Goal: Information Seeking & Learning: Learn about a topic

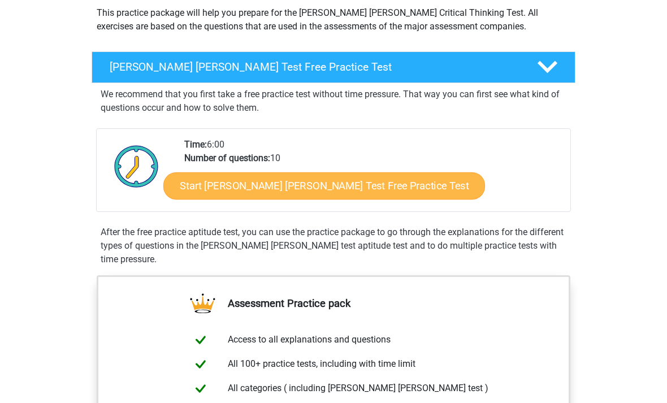
scroll to position [135, 0]
click at [364, 184] on link "Start Watson Glaser Test Free Practice Test" at bounding box center [324, 185] width 322 height 27
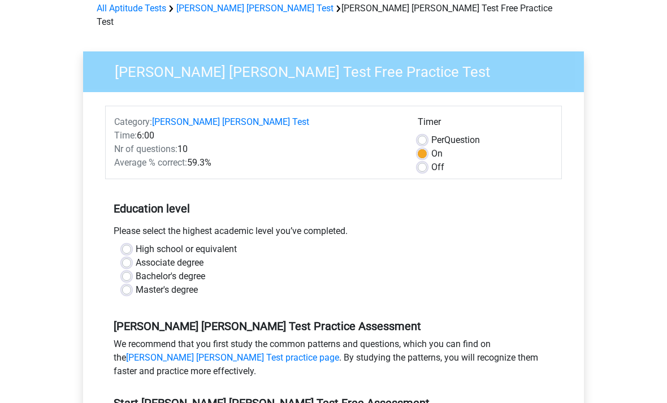
scroll to position [57, 0]
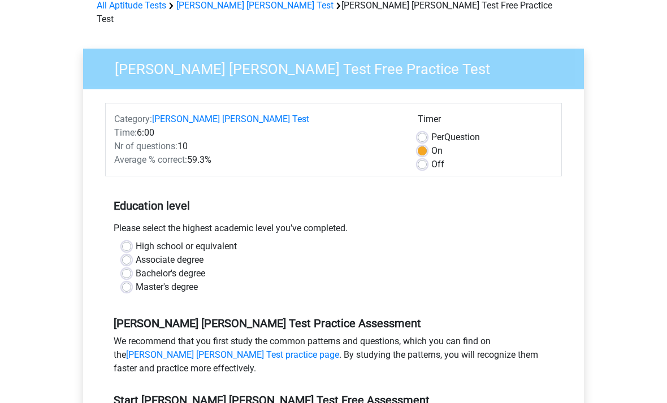
click at [227, 240] on label "High school or equivalent" at bounding box center [186, 247] width 101 height 14
click at [131, 240] on input "High school or equivalent" at bounding box center [126, 245] width 9 height 11
radio input "true"
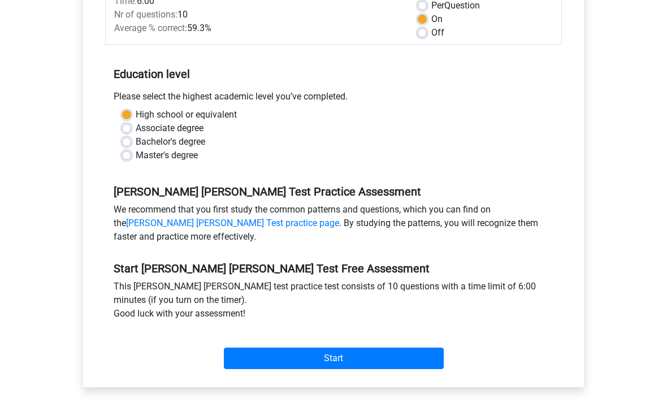
scroll to position [230, 0]
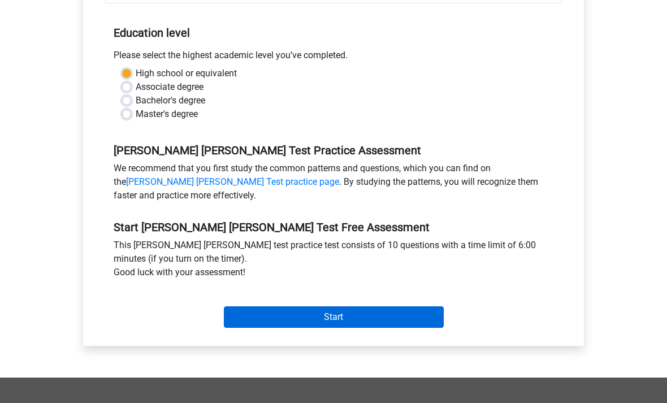
click at [294, 307] on input "Start" at bounding box center [334, 317] width 220 height 21
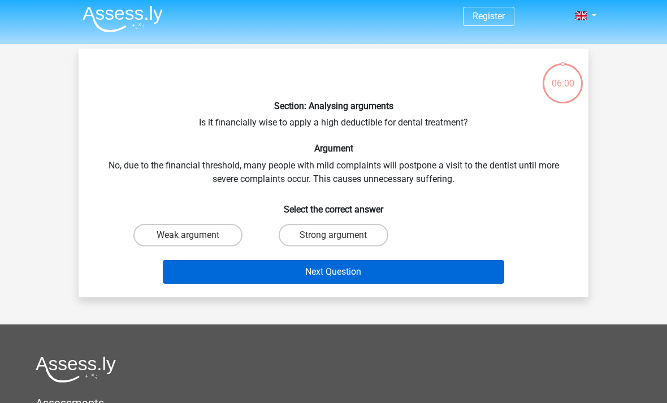
scroll to position [3, 0]
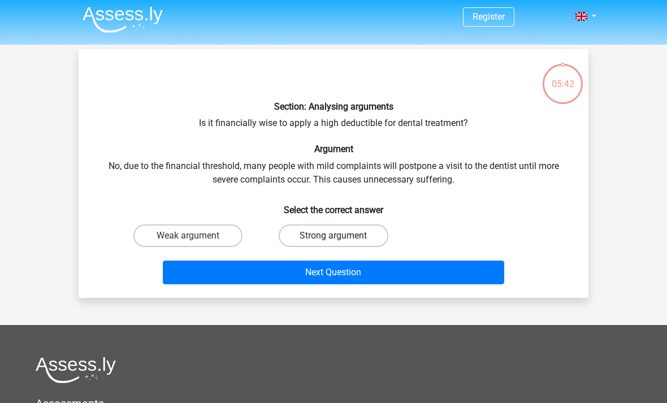
click at [297, 243] on label "Strong argument" at bounding box center [333, 235] width 109 height 23
click at [334, 243] on input "Strong argument" at bounding box center [337, 239] width 7 height 7
radio input "true"
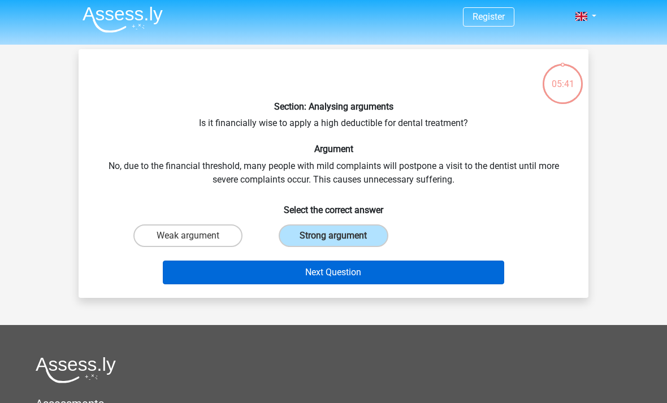
click at [340, 275] on button "Next Question" at bounding box center [334, 273] width 342 height 24
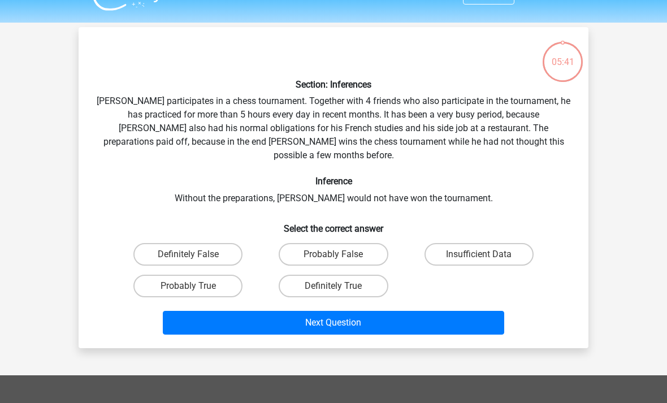
scroll to position [52, 0]
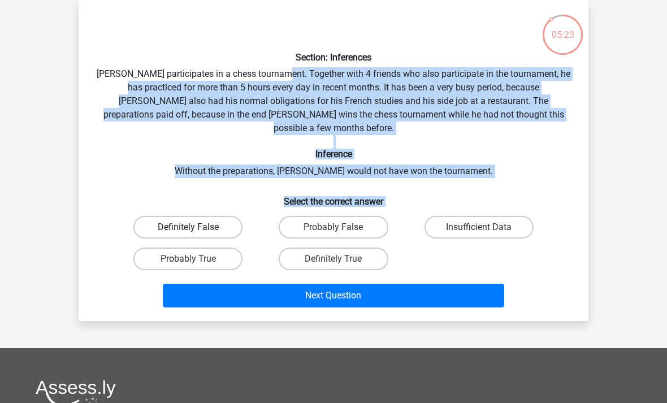
drag, startPoint x: 292, startPoint y: 72, endPoint x: 225, endPoint y: 220, distance: 162.5
click at [225, 220] on div "Section: Inferences Pablo participates in a chess tournament. Together with 4 f…" at bounding box center [333, 160] width 501 height 303
click at [349, 253] on label "Definitely True" at bounding box center [333, 259] width 109 height 23
click at [341, 259] on input "Definitely True" at bounding box center [337, 262] width 7 height 7
radio input "true"
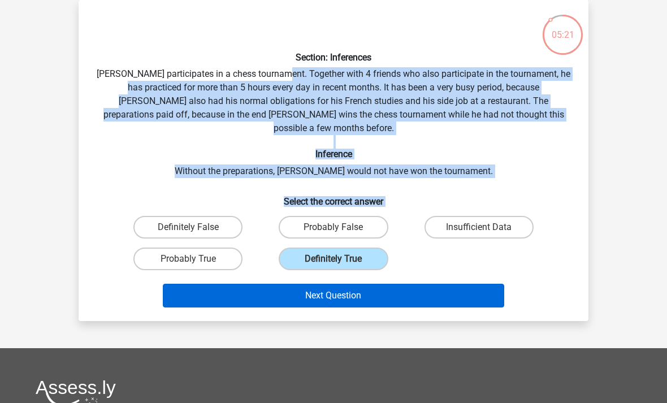
click at [356, 284] on button "Next Question" at bounding box center [334, 296] width 342 height 24
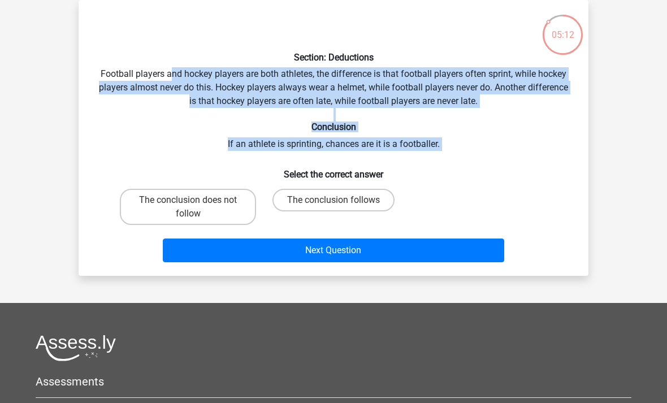
drag, startPoint x: 173, startPoint y: 72, endPoint x: 512, endPoint y: 159, distance: 349.8
click at [512, 159] on div "Section: Deductions Football players and hockey players are both athletes, the …" at bounding box center [333, 138] width 501 height 258
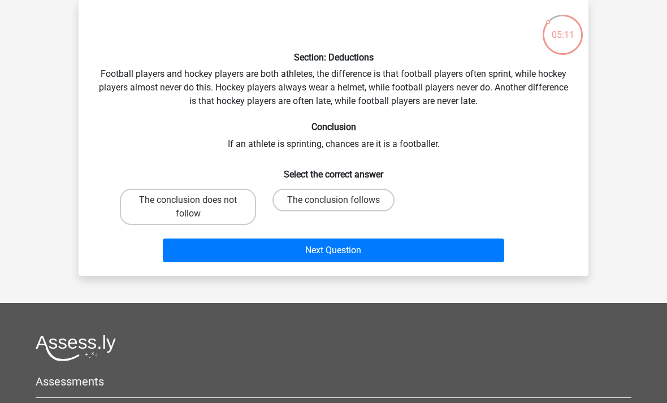
click at [512, 160] on h6 "Select the correct answer" at bounding box center [334, 170] width 474 height 20
click at [206, 207] on label "The conclusion does not follow" at bounding box center [188, 207] width 136 height 36
click at [196, 207] on input "The conclusion does not follow" at bounding box center [191, 203] width 7 height 7
radio input "true"
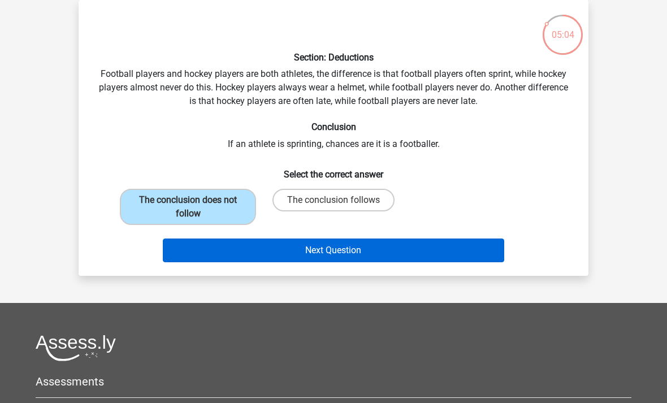
click at [344, 258] on button "Next Question" at bounding box center [334, 251] width 342 height 24
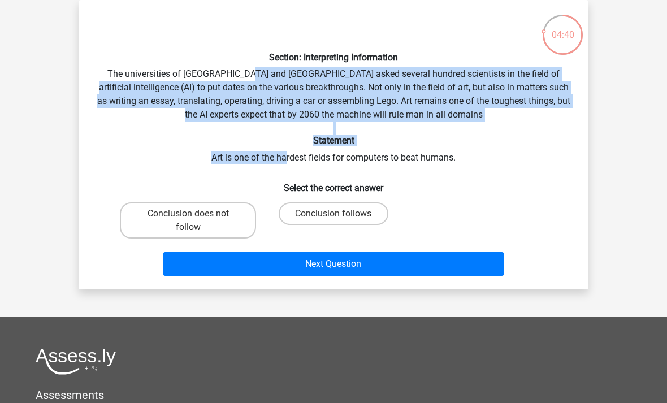
drag, startPoint x: 244, startPoint y: 74, endPoint x: 286, endPoint y: 158, distance: 93.3
click at [286, 158] on div "Section: Interpreting Information The universities of Oxford and Yale asked sev…" at bounding box center [333, 144] width 501 height 271
click at [310, 213] on label "Conclusion follows" at bounding box center [333, 213] width 109 height 23
click at [334, 214] on input "Conclusion follows" at bounding box center [337, 217] width 7 height 7
radio input "true"
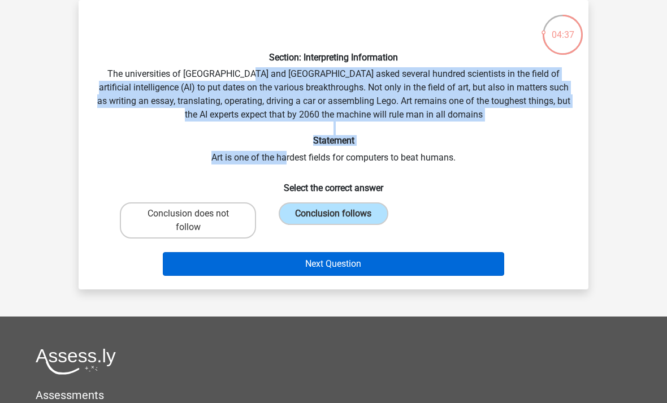
click at [345, 267] on button "Next Question" at bounding box center [334, 264] width 342 height 24
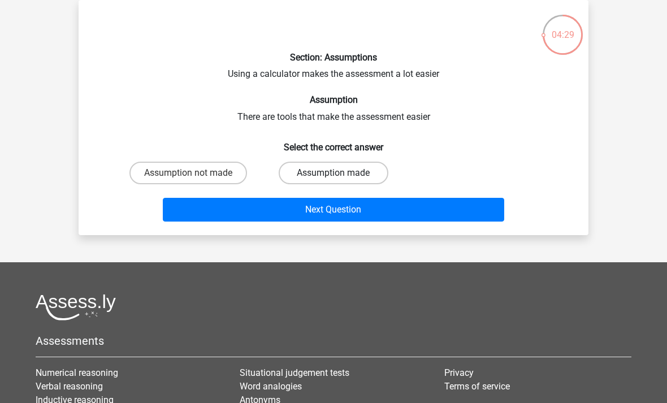
click at [317, 171] on label "Assumption made" at bounding box center [333, 173] width 109 height 23
click at [334, 173] on input "Assumption made" at bounding box center [337, 176] width 7 height 7
radio input "true"
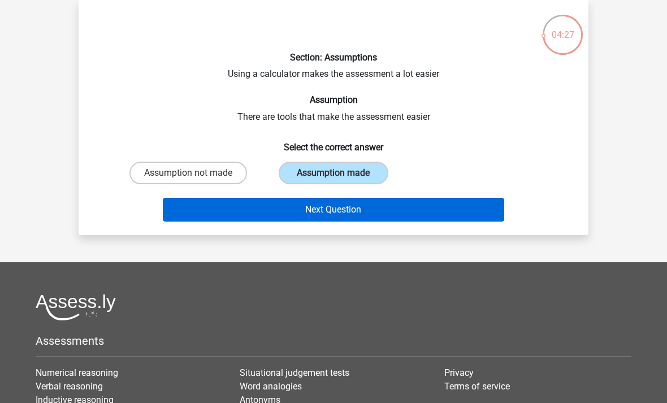
click at [316, 206] on button "Next Question" at bounding box center [334, 210] width 342 height 24
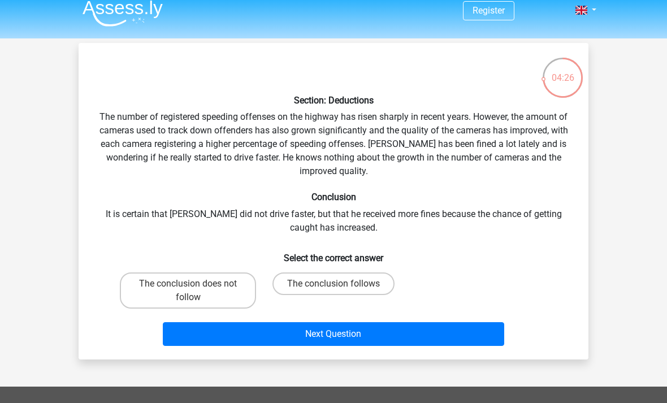
scroll to position [0, 0]
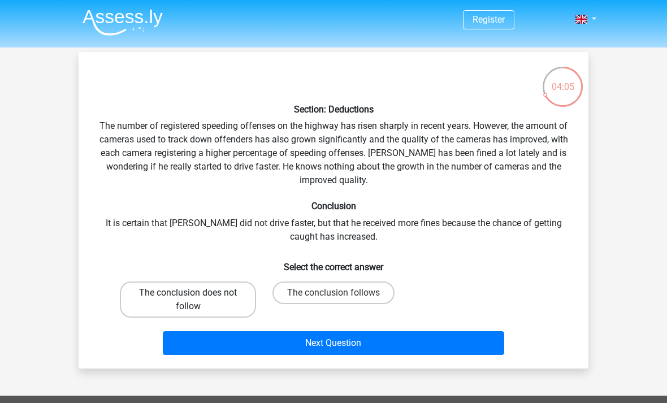
click at [233, 305] on label "The conclusion does not follow" at bounding box center [188, 300] width 136 height 36
click at [196, 300] on input "The conclusion does not follow" at bounding box center [191, 296] width 7 height 7
radio input "true"
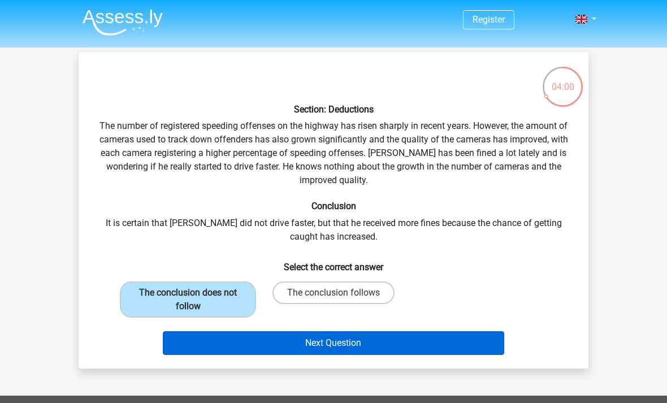
click at [369, 353] on button "Next Question" at bounding box center [334, 343] width 342 height 24
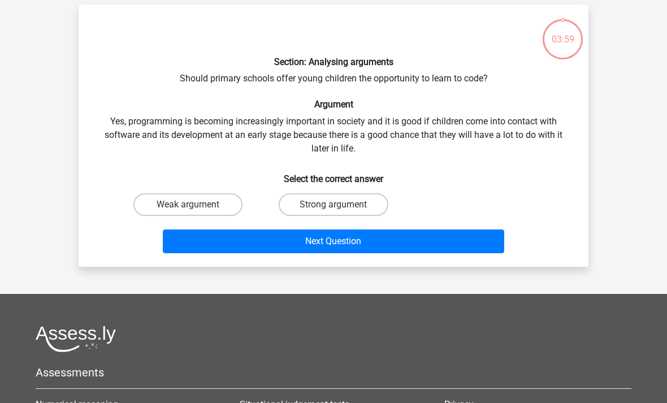
scroll to position [52, 0]
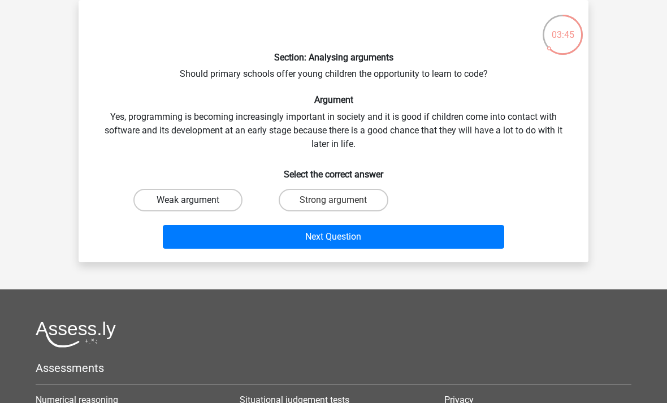
click at [227, 196] on label "Weak argument" at bounding box center [187, 200] width 109 height 23
click at [196, 200] on input "Weak argument" at bounding box center [191, 203] width 7 height 7
radio input "true"
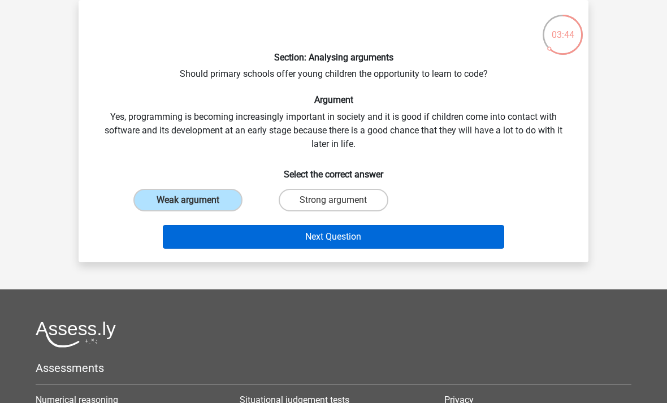
click at [262, 235] on button "Next Question" at bounding box center [334, 237] width 342 height 24
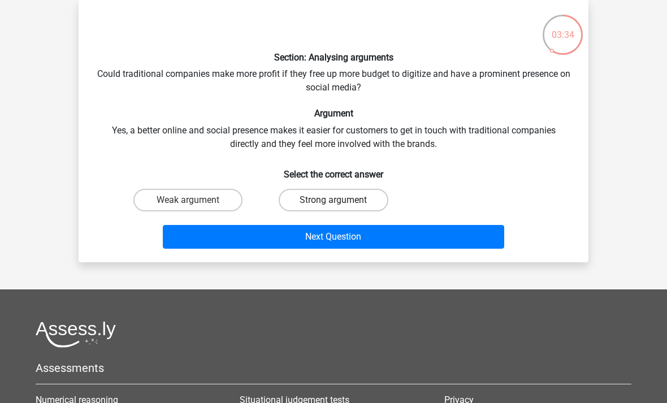
click at [326, 201] on label "Strong argument" at bounding box center [333, 200] width 109 height 23
click at [334, 201] on input "Strong argument" at bounding box center [337, 203] width 7 height 7
radio input "true"
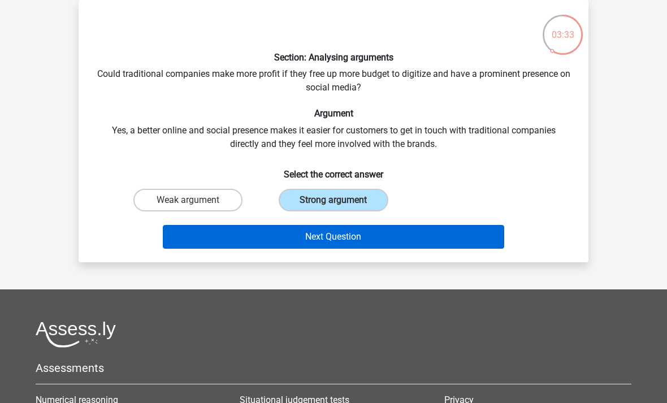
click at [326, 245] on button "Next Question" at bounding box center [334, 237] width 342 height 24
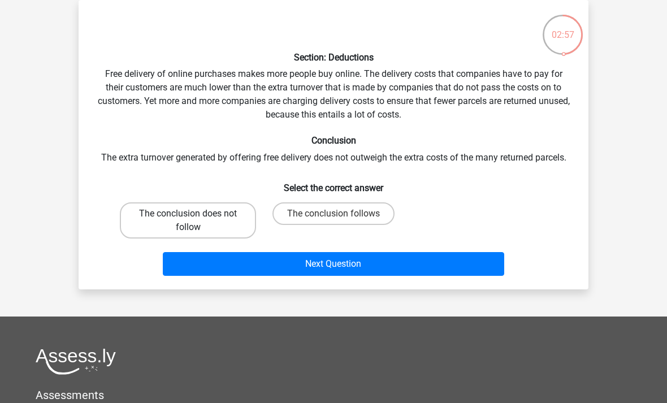
click at [181, 232] on label "The conclusion does not follow" at bounding box center [188, 220] width 136 height 36
click at [188, 221] on input "The conclusion does not follow" at bounding box center [191, 217] width 7 height 7
radio input "true"
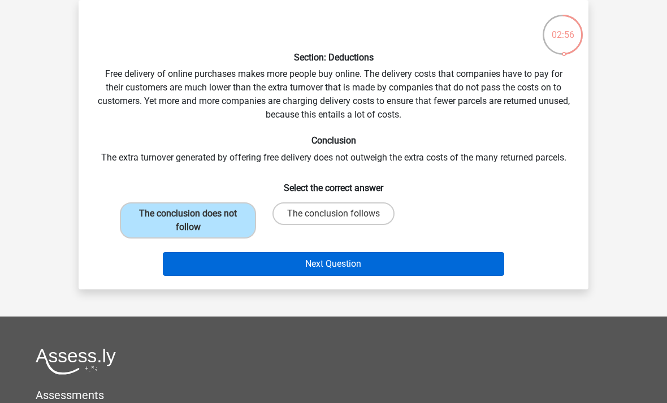
click at [217, 259] on button "Next Question" at bounding box center [334, 264] width 342 height 24
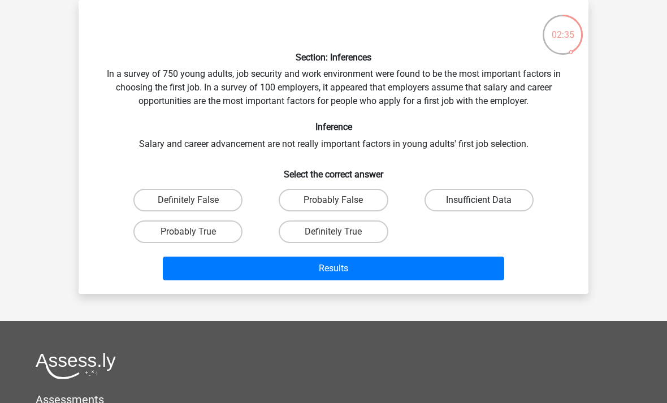
click at [481, 209] on label "Insufficient Data" at bounding box center [479, 200] width 109 height 23
click at [481, 207] on input "Insufficient Data" at bounding box center [482, 203] width 7 height 7
radio input "true"
click at [196, 237] on input "Probably True" at bounding box center [191, 235] width 7 height 7
radio input "true"
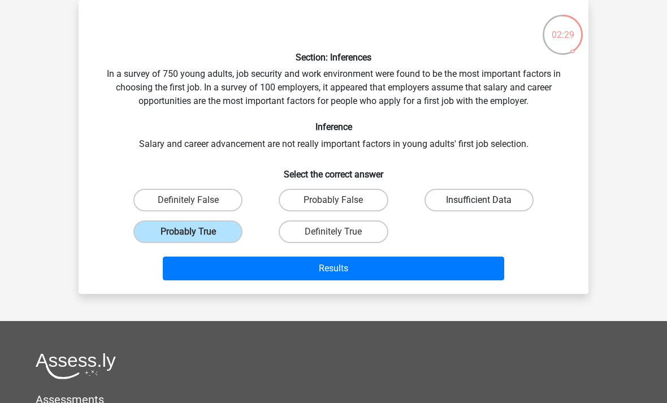
click at [459, 201] on label "Insufficient Data" at bounding box center [479, 200] width 109 height 23
click at [479, 201] on input "Insufficient Data" at bounding box center [482, 203] width 7 height 7
radio input "true"
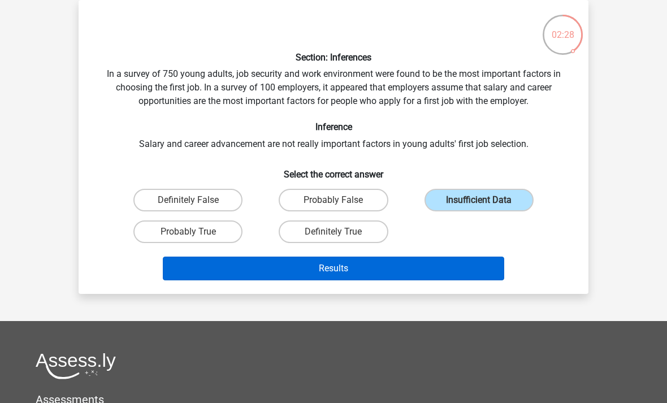
click at [358, 266] on button "Results" at bounding box center [334, 269] width 342 height 24
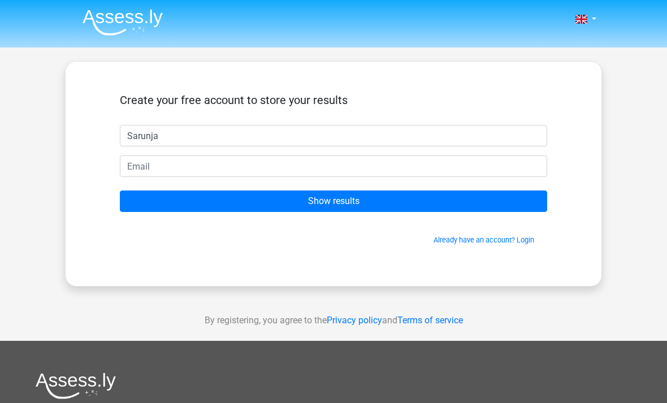
type input "Sarunja"
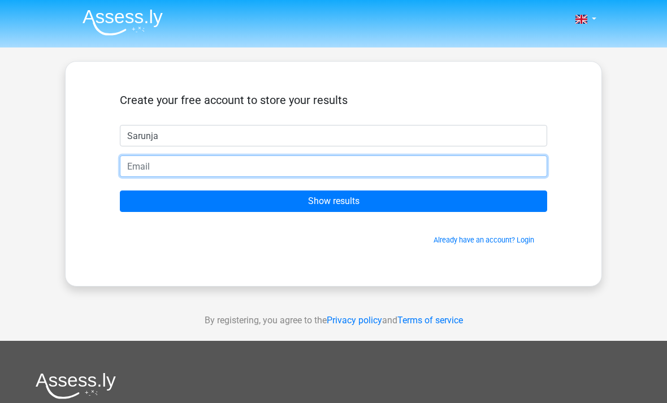
click at [253, 176] on input "email" at bounding box center [333, 165] width 427 height 21
click at [334, 201] on input "Show results" at bounding box center [333, 201] width 427 height 21
type input "[EMAIL_ADDRESS][DOMAIN_NAME]"
click at [334, 201] on input "Show results" at bounding box center [333, 201] width 427 height 21
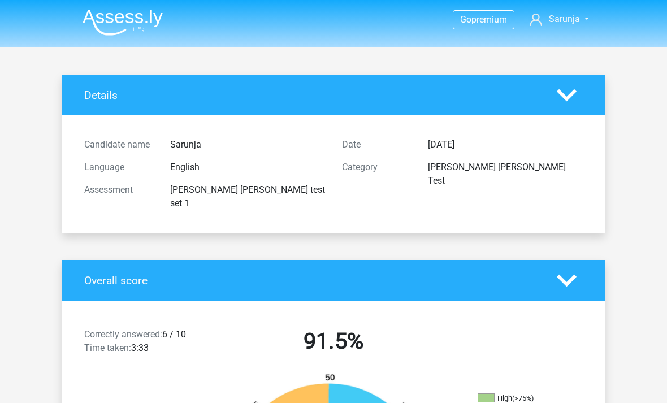
drag, startPoint x: 455, startPoint y: 21, endPoint x: -1, endPoint y: -1, distance: 456.2
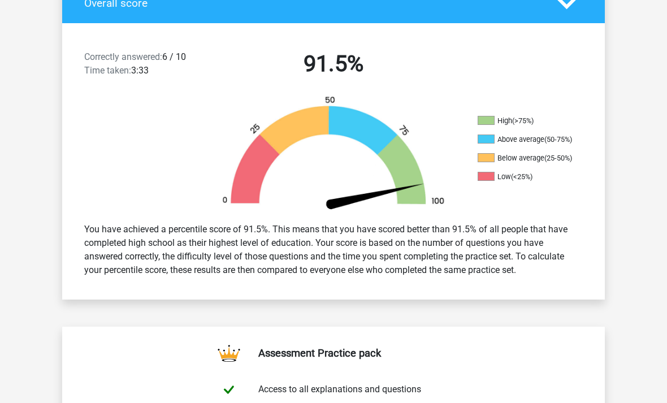
scroll to position [270, 0]
